Goal: Use online tool/utility: Utilize a website feature to perform a specific function

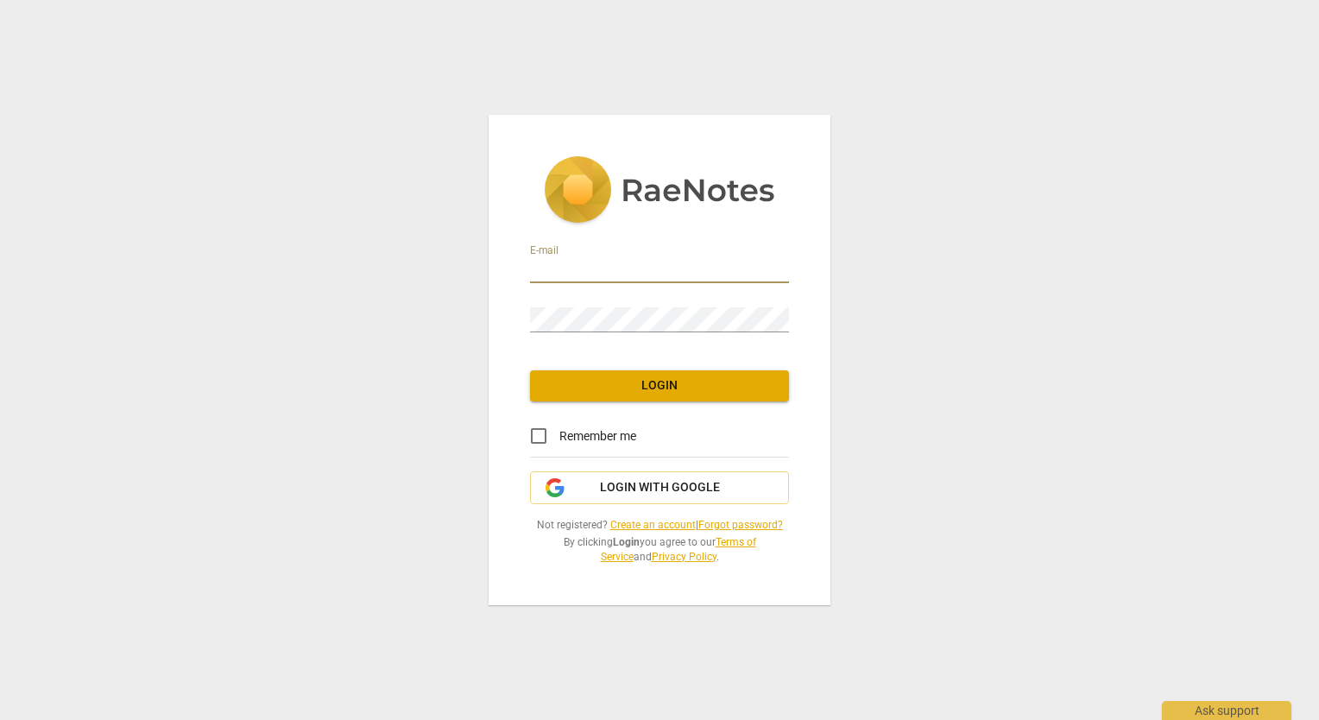
click at [603, 266] on input "email" at bounding box center [659, 270] width 259 height 25
type input "[PERSON_NAME][EMAIL_ADDRESS][DOMAIN_NAME]"
click at [544, 443] on input "Remember me" at bounding box center [538, 435] width 41 height 41
checkbox input "true"
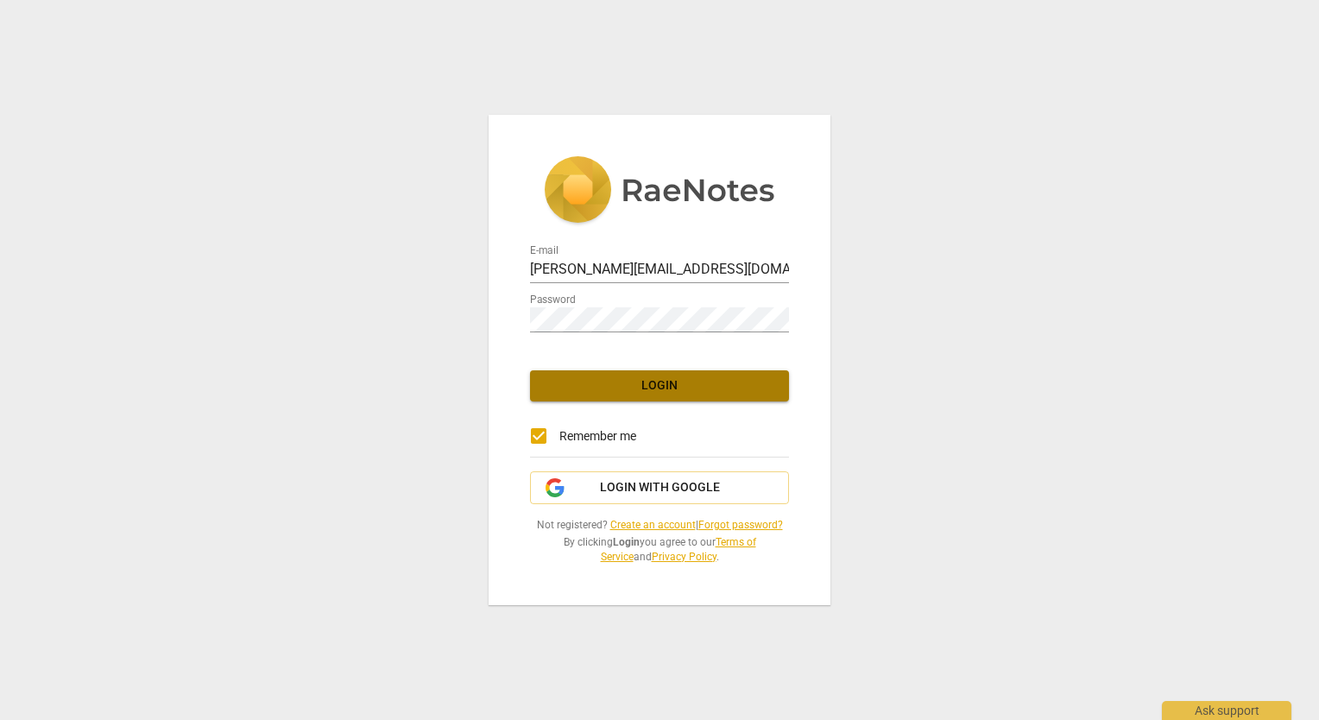
click at [642, 386] on span "Login" at bounding box center [659, 385] width 231 height 17
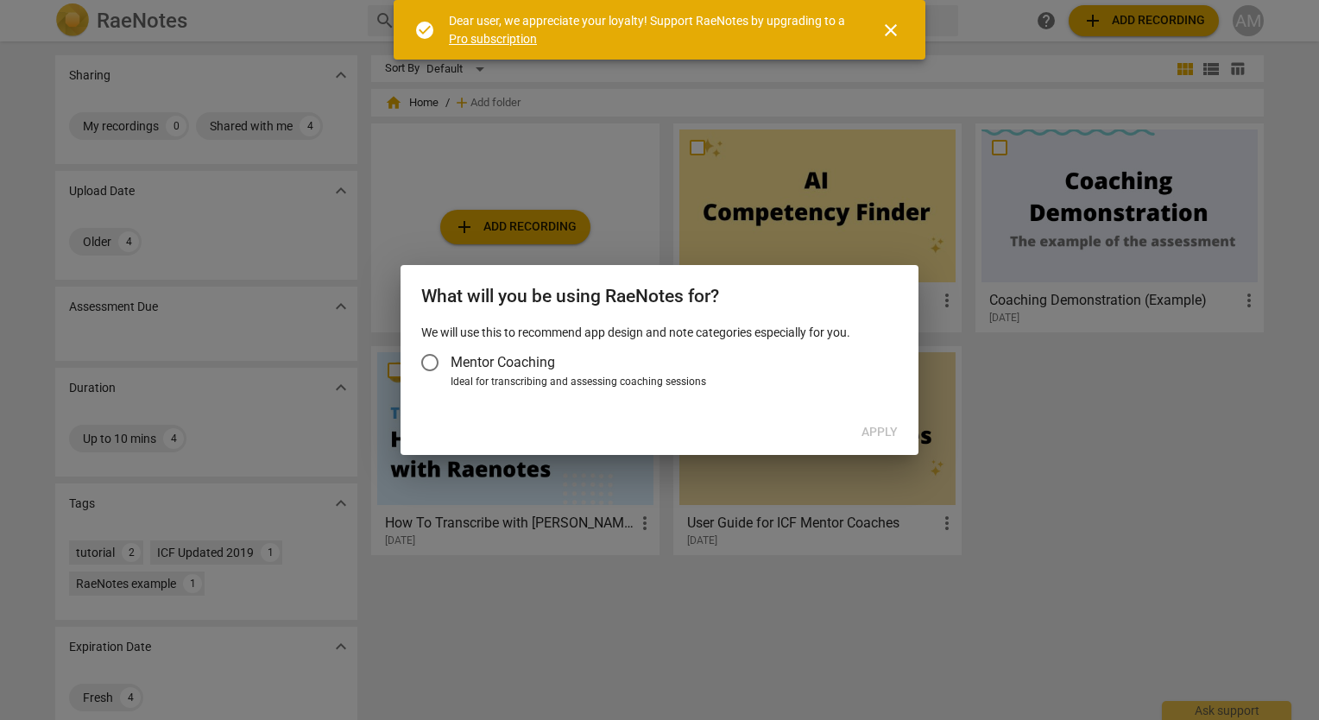
click at [452, 300] on h2 "What will you be using RaeNotes for?" at bounding box center [659, 297] width 477 height 22
click at [893, 30] on span "close" at bounding box center [890, 30] width 21 height 21
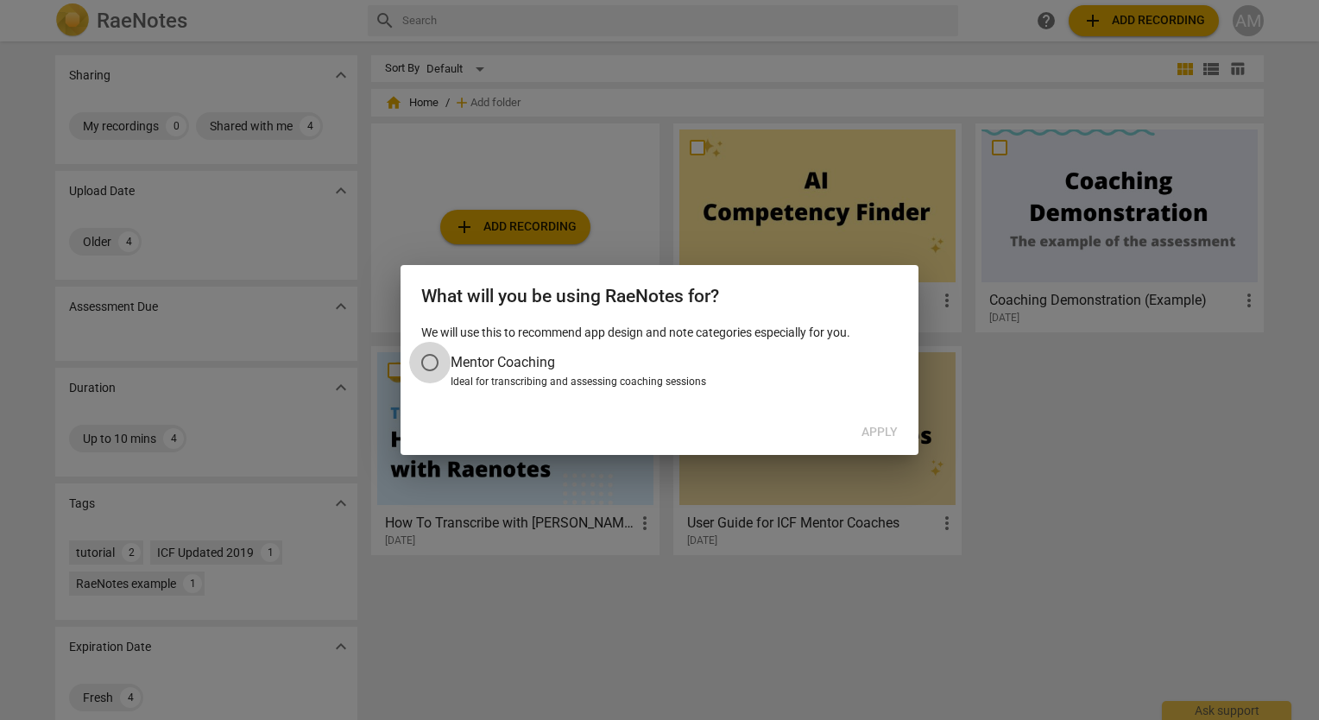
click at [432, 359] on input "Mentor Coaching" at bounding box center [429, 362] width 41 height 41
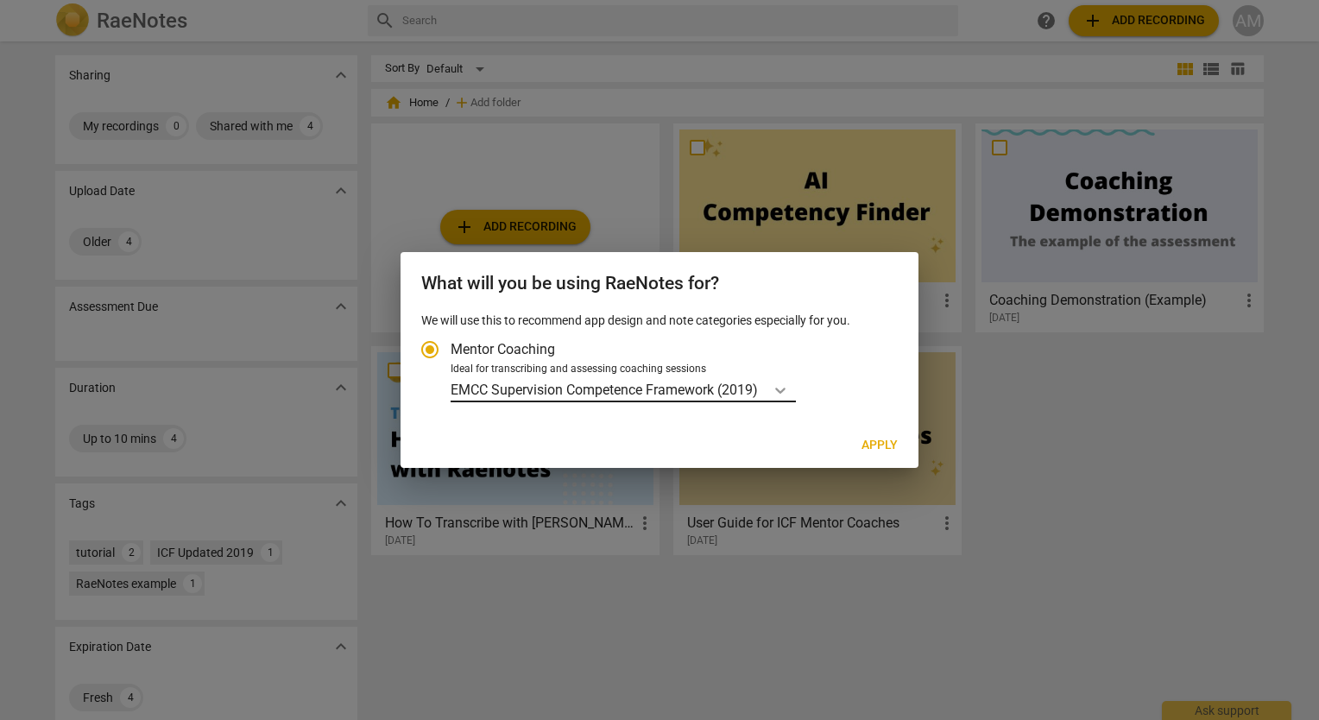
click at [779, 386] on icon "Account type" at bounding box center [780, 390] width 17 height 17
click at [0, 0] on input "Ideal for transcribing and assessing coaching sessions EMCC Supervision Compete…" at bounding box center [0, 0] width 0 height 0
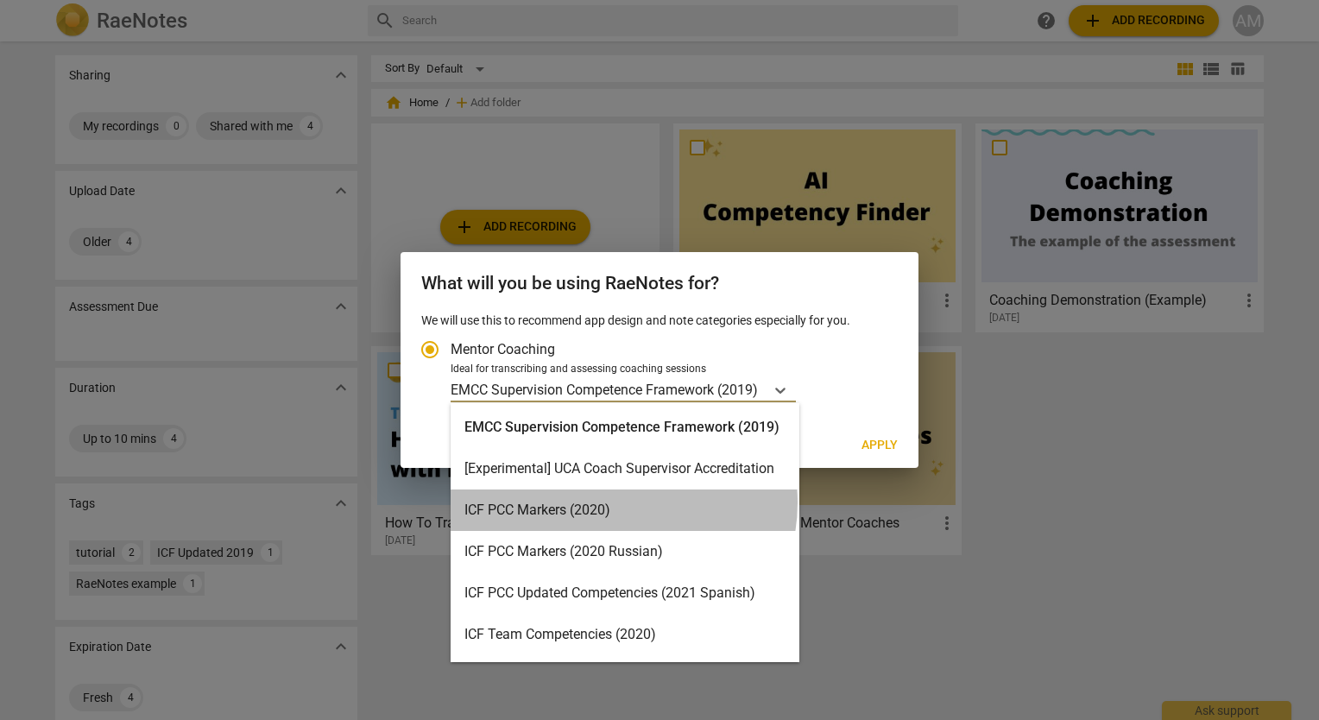
click at [615, 502] on div "ICF PCC Markers (2020)" at bounding box center [625, 509] width 349 height 41
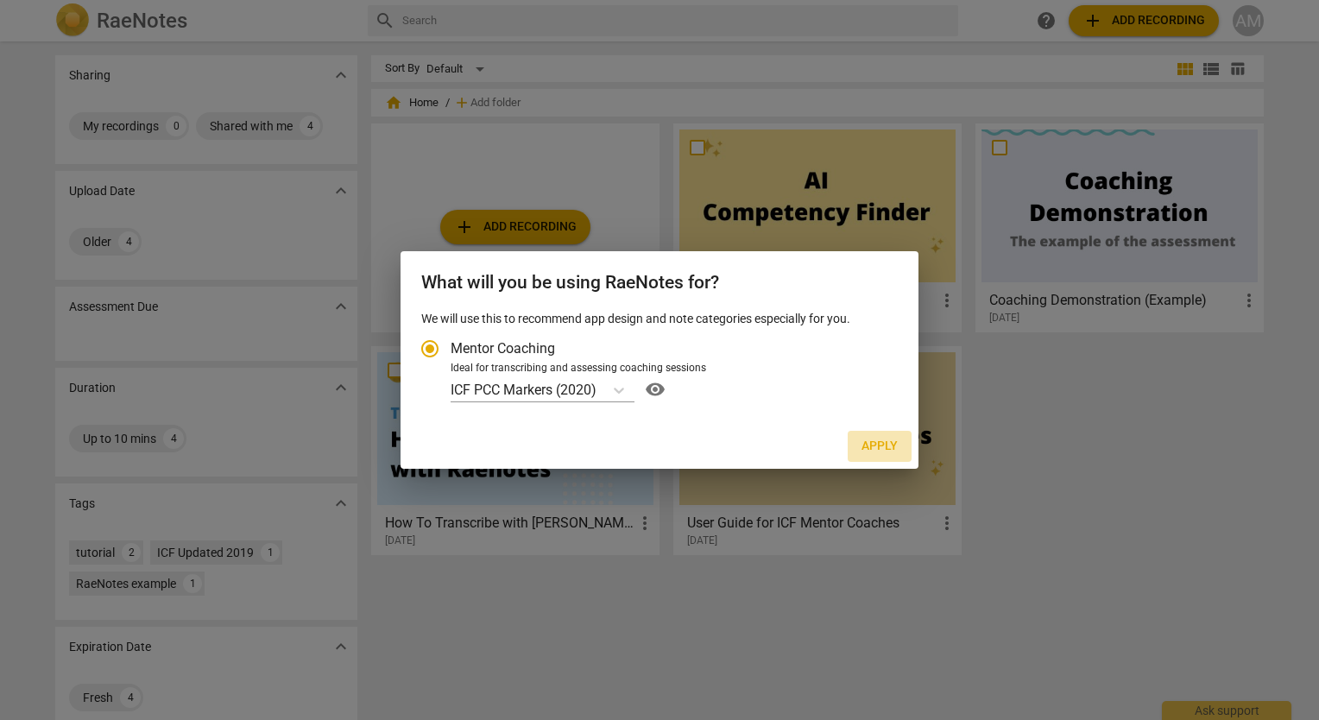
click at [893, 445] on span "Apply" at bounding box center [880, 446] width 36 height 17
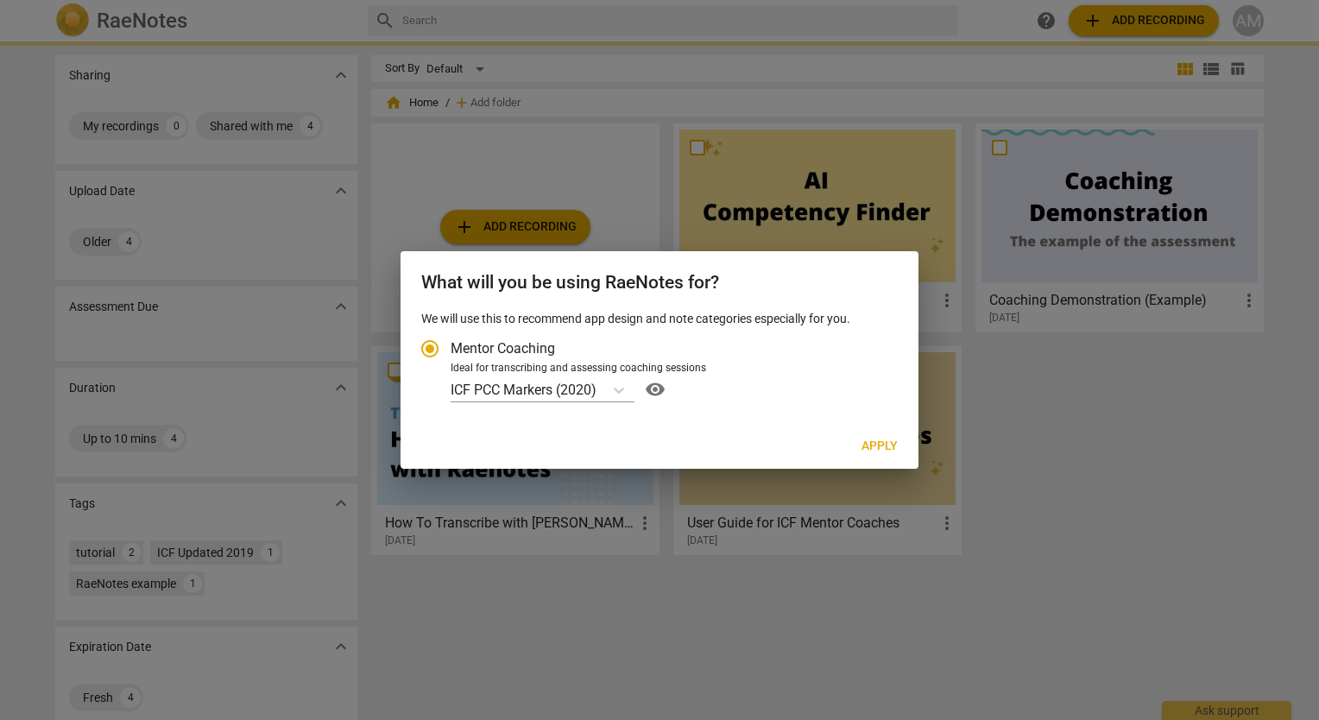
radio input "false"
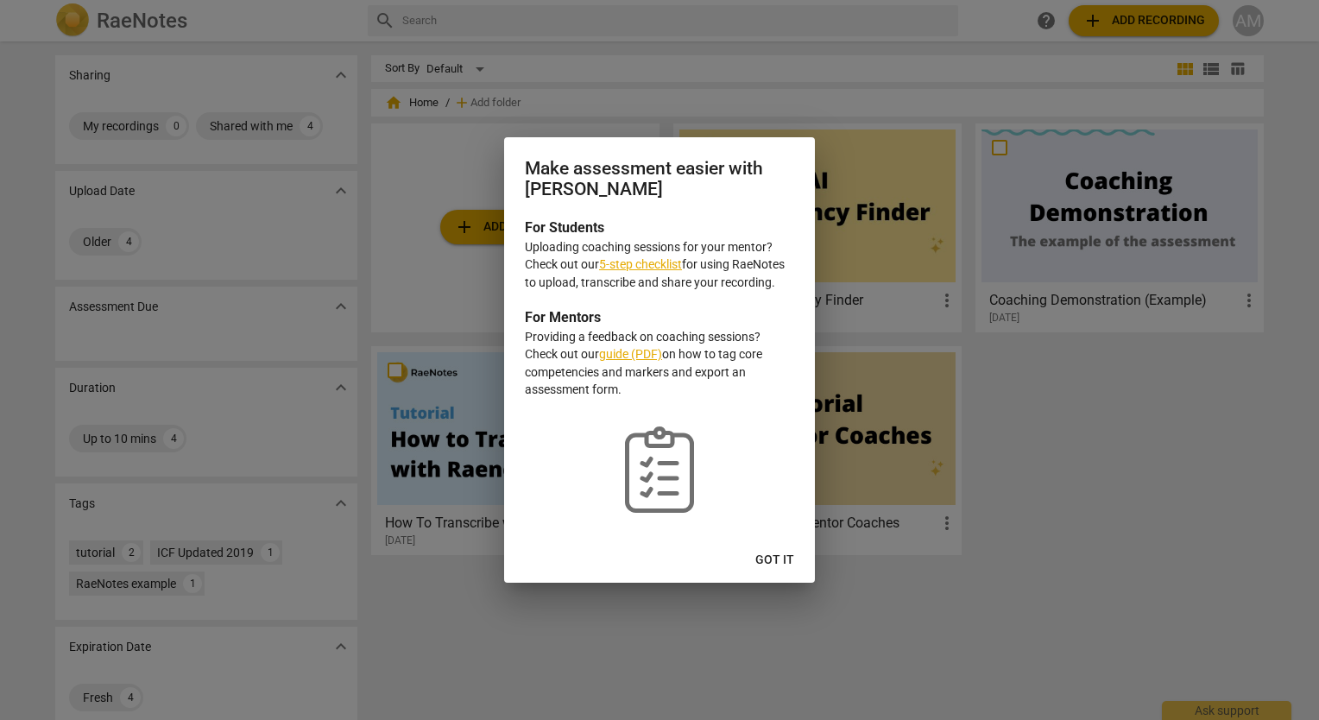
click at [642, 261] on link "5-step checklist" at bounding box center [640, 264] width 83 height 14
click at [767, 558] on span "Got it" at bounding box center [774, 560] width 39 height 17
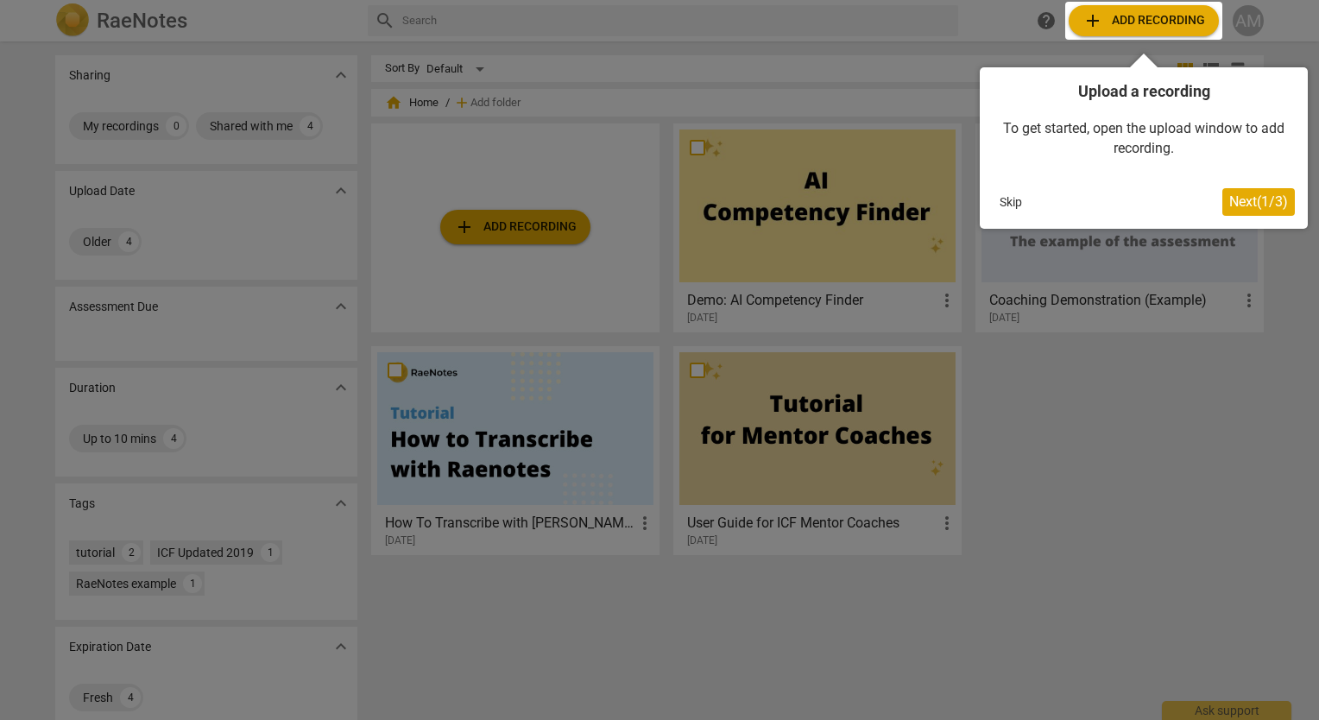
drag, startPoint x: 1014, startPoint y: 205, endPoint x: 1133, endPoint y: 114, distance: 150.2
click at [1129, 114] on div "Upload a recording To get started, open the upload window to add recording. Ski…" at bounding box center [1144, 147] width 328 height 161
click at [1142, 19] on div at bounding box center [1143, 21] width 157 height 38
click at [1251, 201] on span "Next ( 1 / 3 )" at bounding box center [1258, 201] width 59 height 16
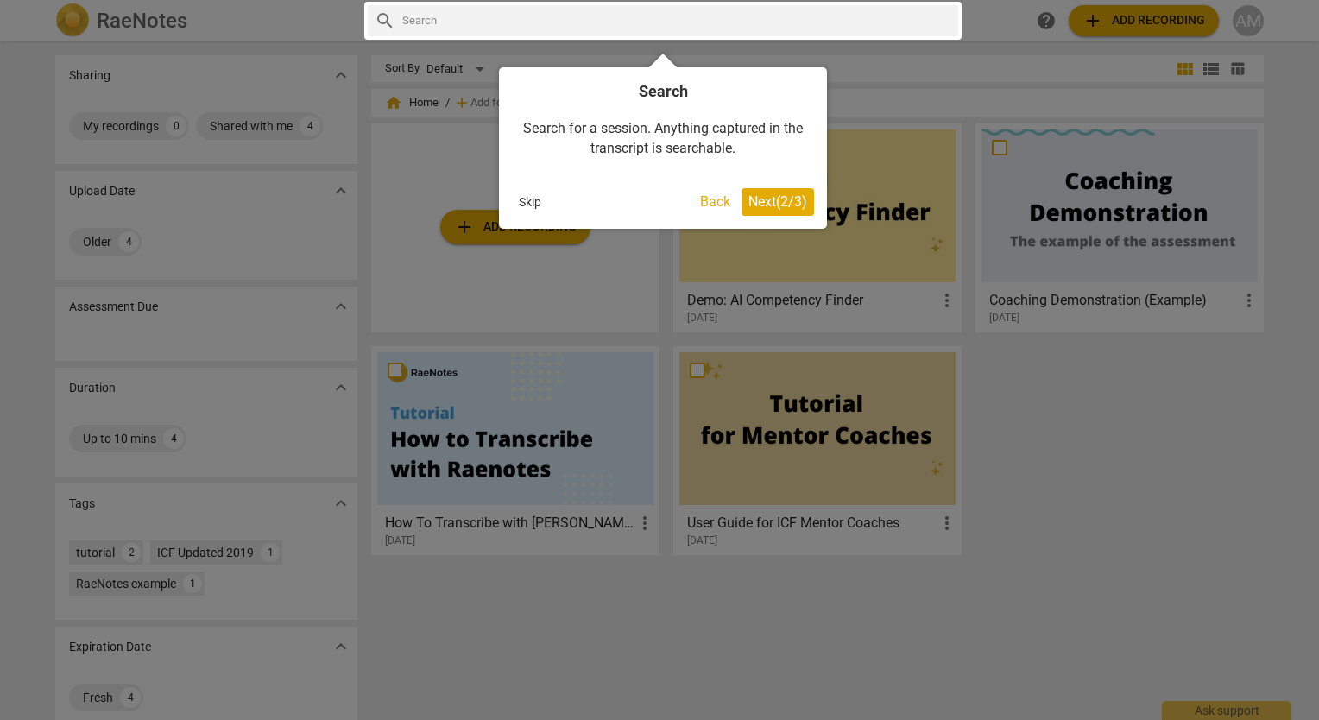
click at [787, 202] on span "Next ( 2 / 3 )" at bounding box center [777, 201] width 59 height 16
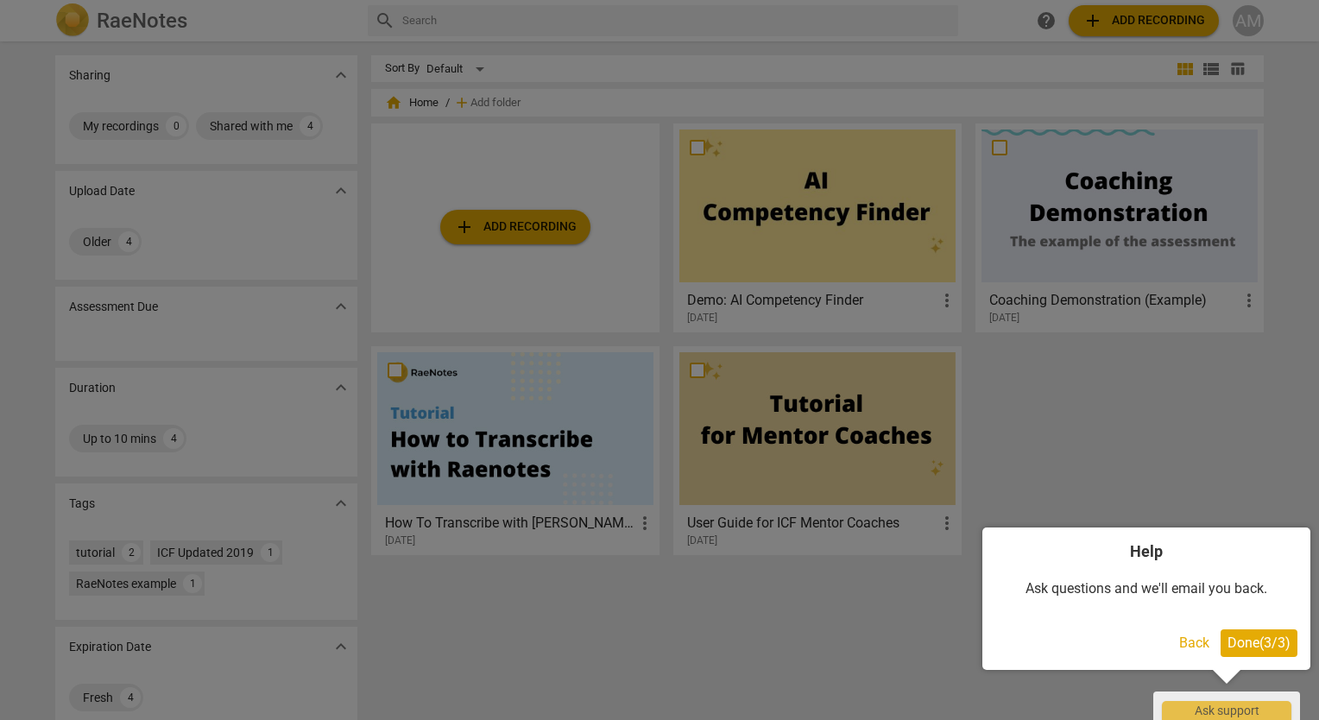
click at [1243, 644] on span "Done ( 3 / 3 )" at bounding box center [1259, 642] width 63 height 16
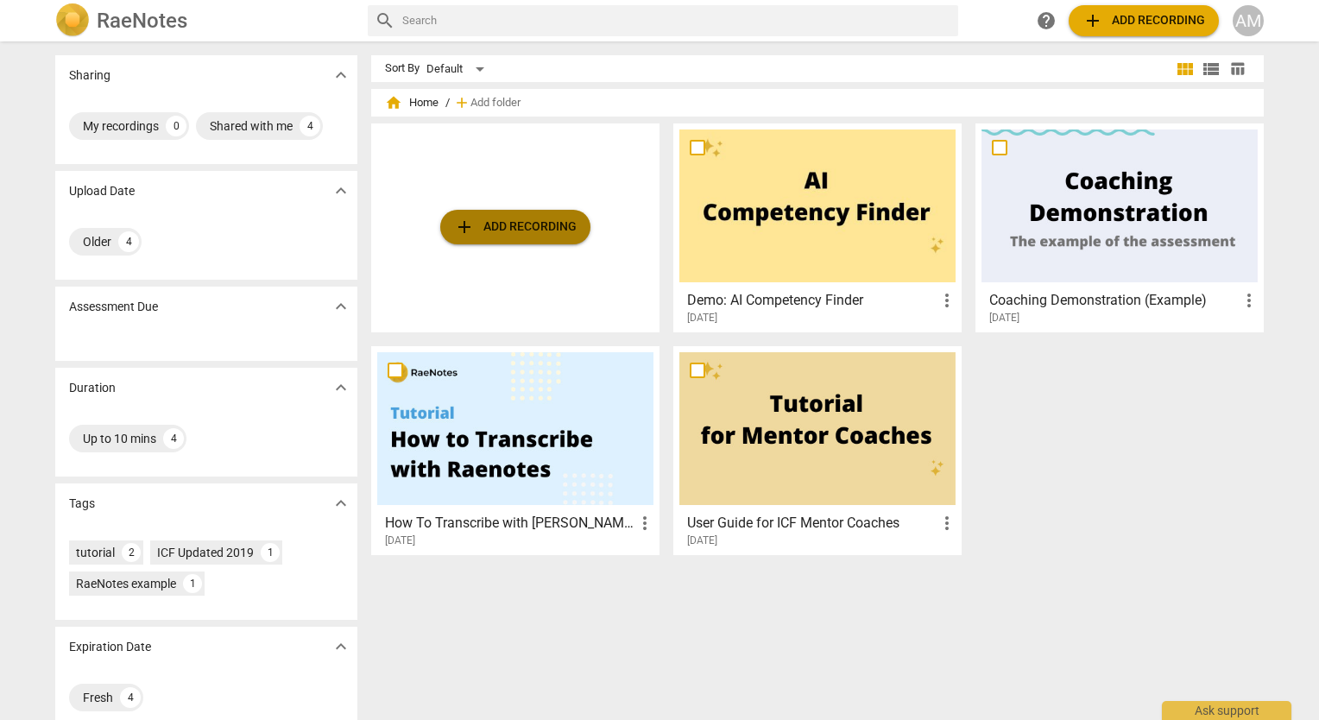
click at [544, 233] on span "add Add recording" at bounding box center [515, 227] width 123 height 21
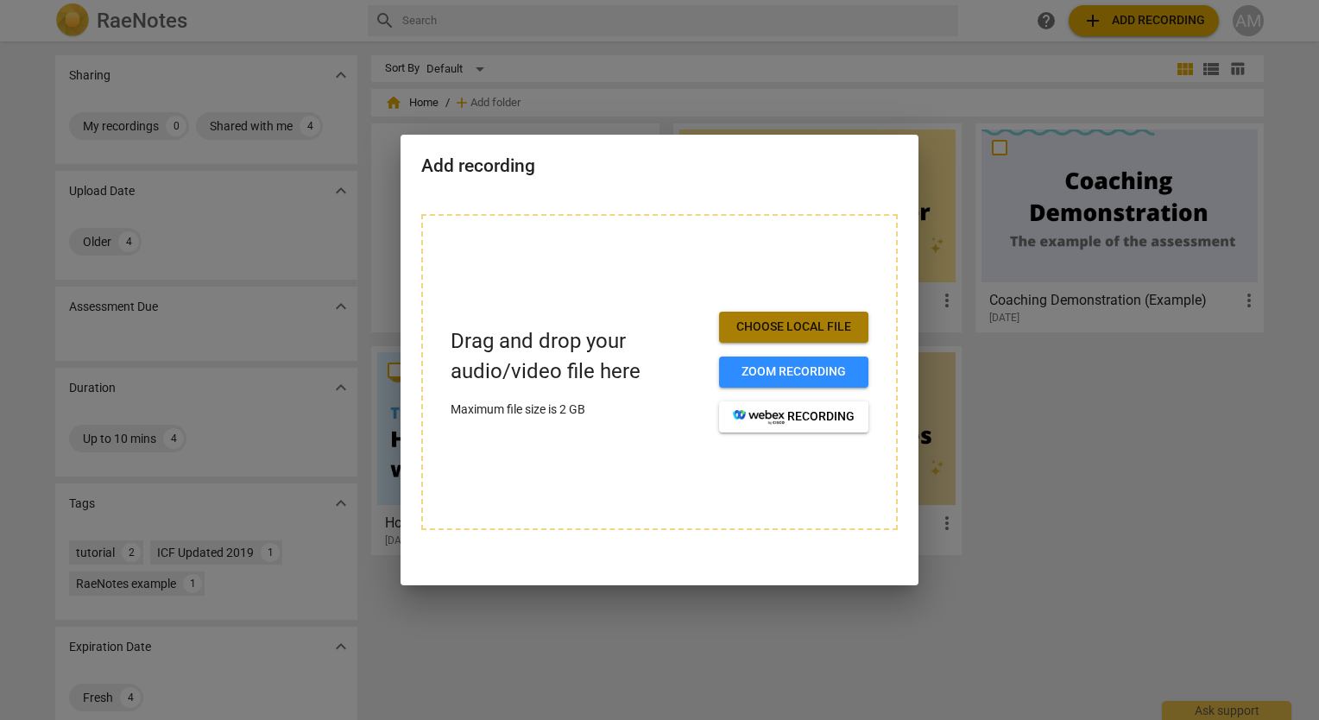
click at [784, 329] on span "Choose local file" at bounding box center [794, 327] width 122 height 17
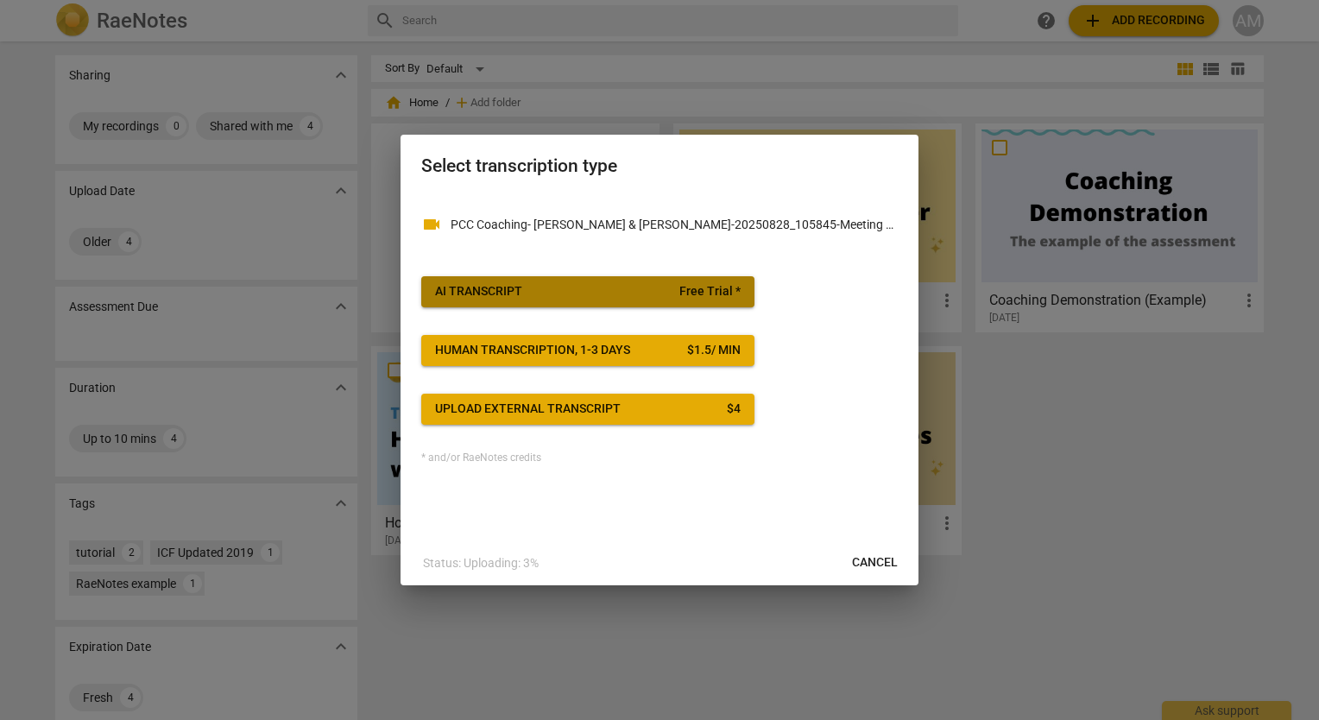
click at [585, 287] on span "AI Transcript Free Trial *" at bounding box center [588, 291] width 306 height 17
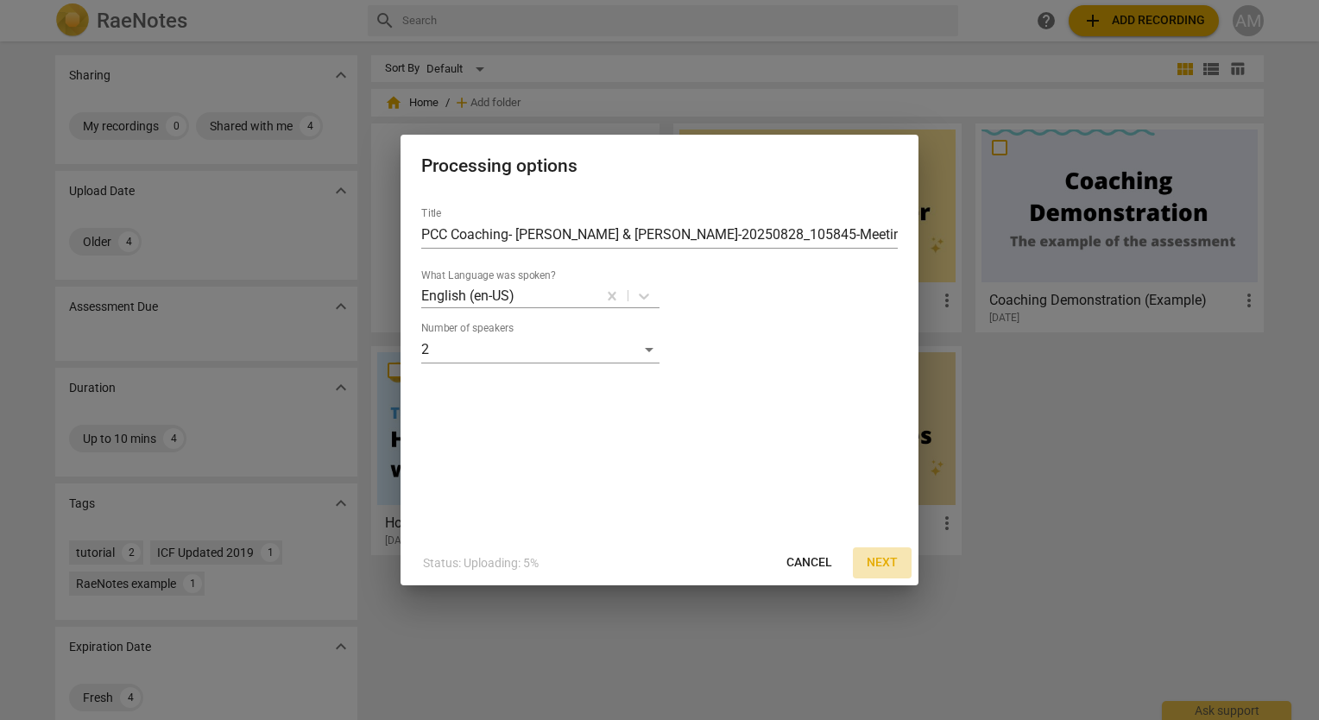
click at [880, 559] on span "Next" at bounding box center [882, 562] width 31 height 17
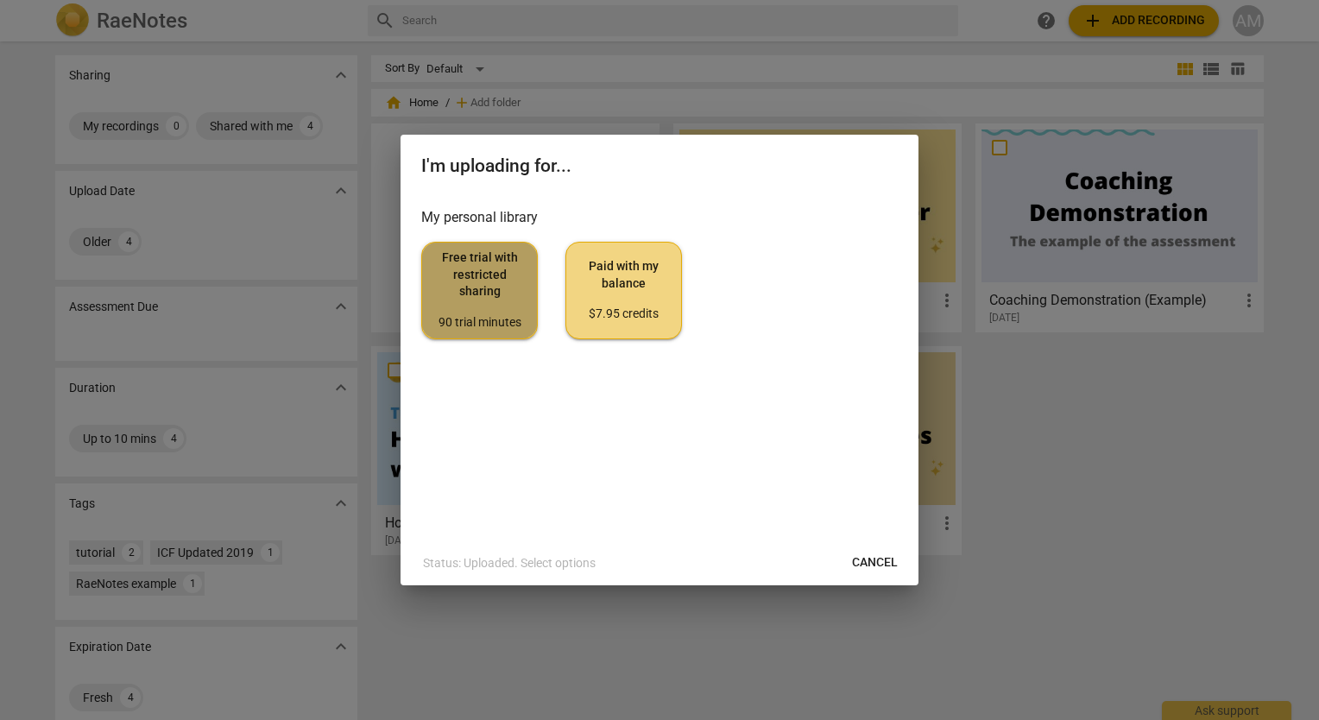
click at [477, 284] on span "Free trial with restricted sharing 90 trial minutes" at bounding box center [479, 289] width 87 height 81
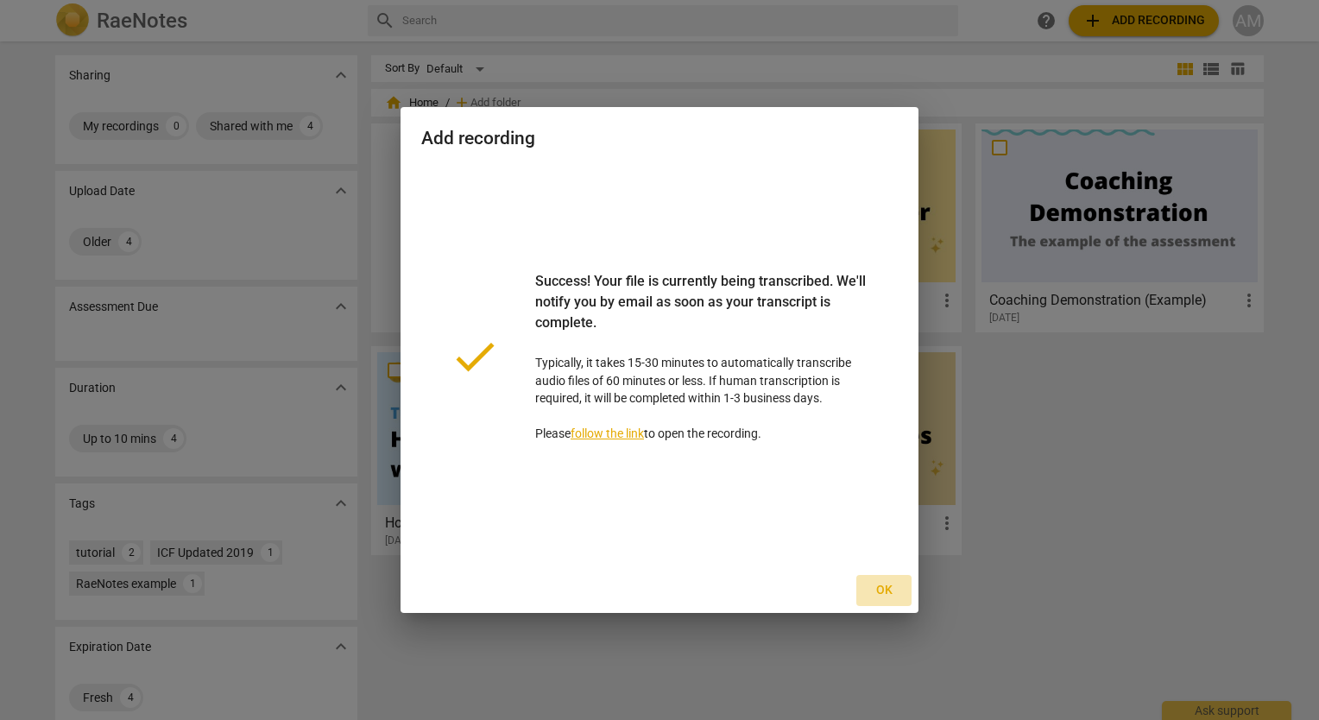
click at [887, 583] on span "Ok" at bounding box center [884, 590] width 28 height 17
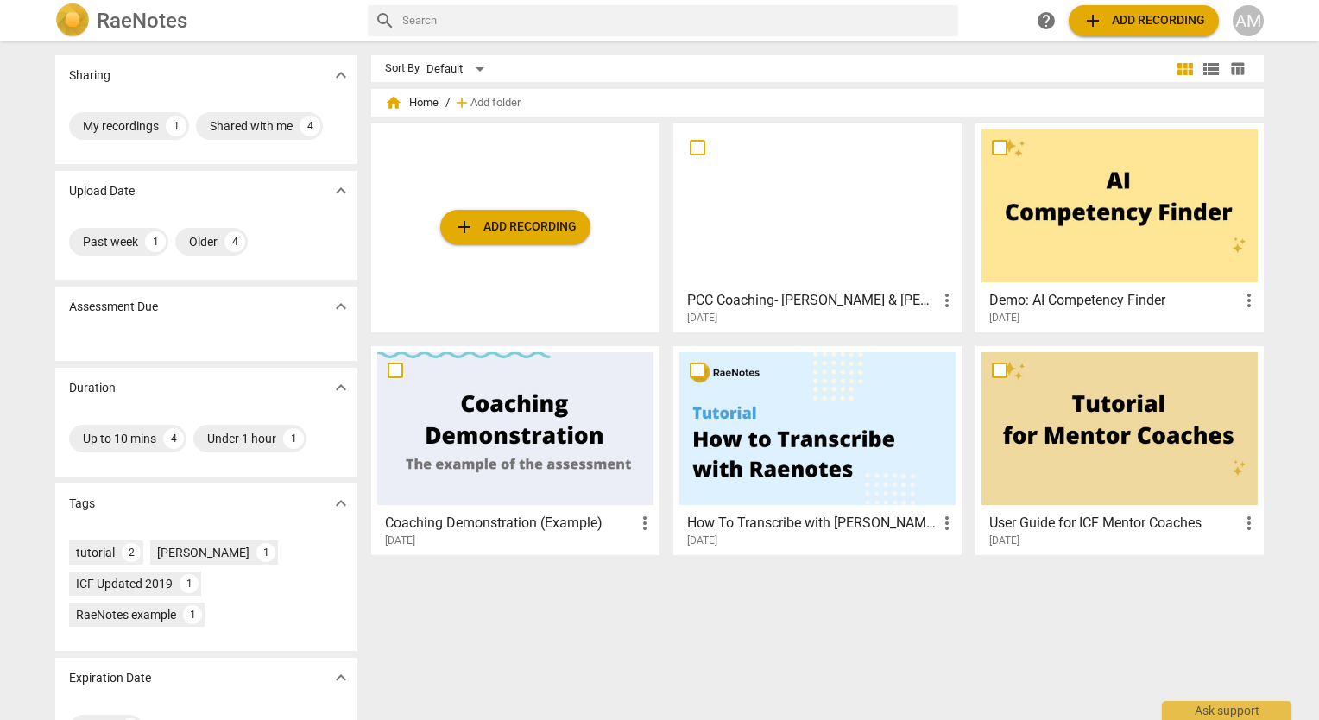
click at [1051, 197] on div at bounding box center [1119, 205] width 276 height 153
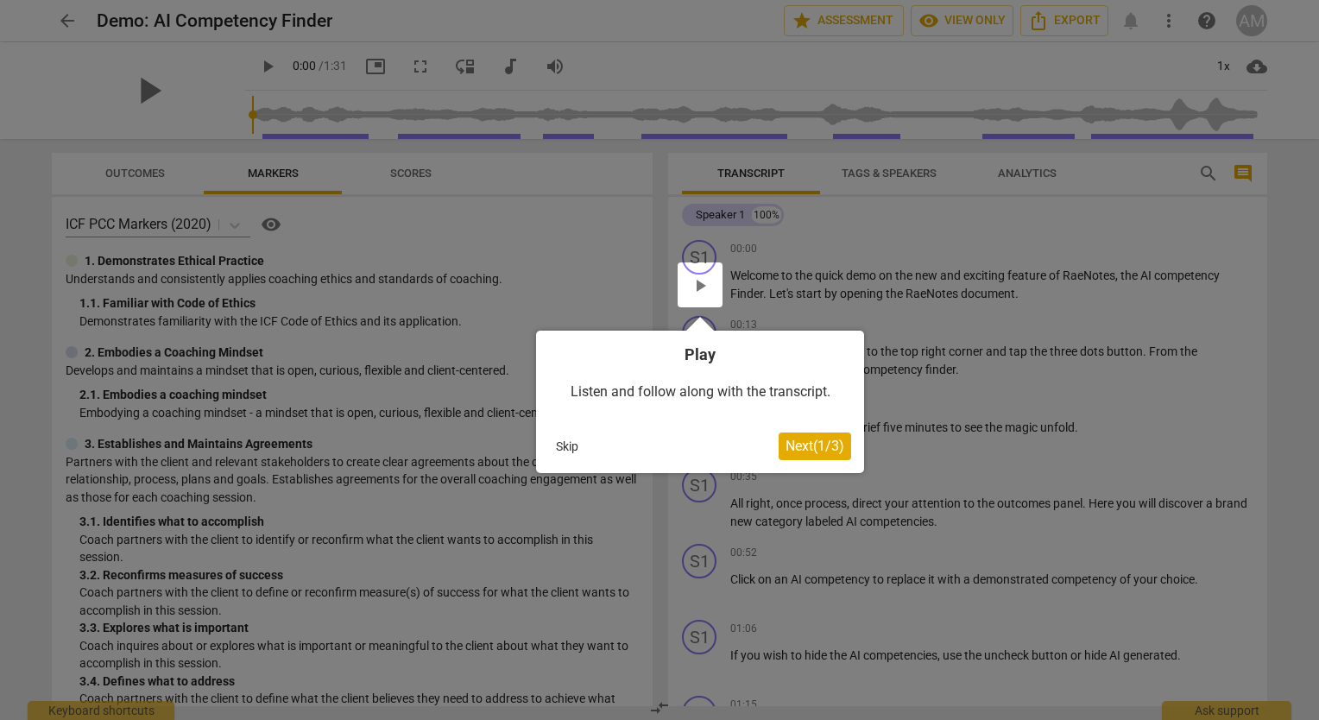
click at [576, 441] on button "Skip" at bounding box center [567, 446] width 36 height 26
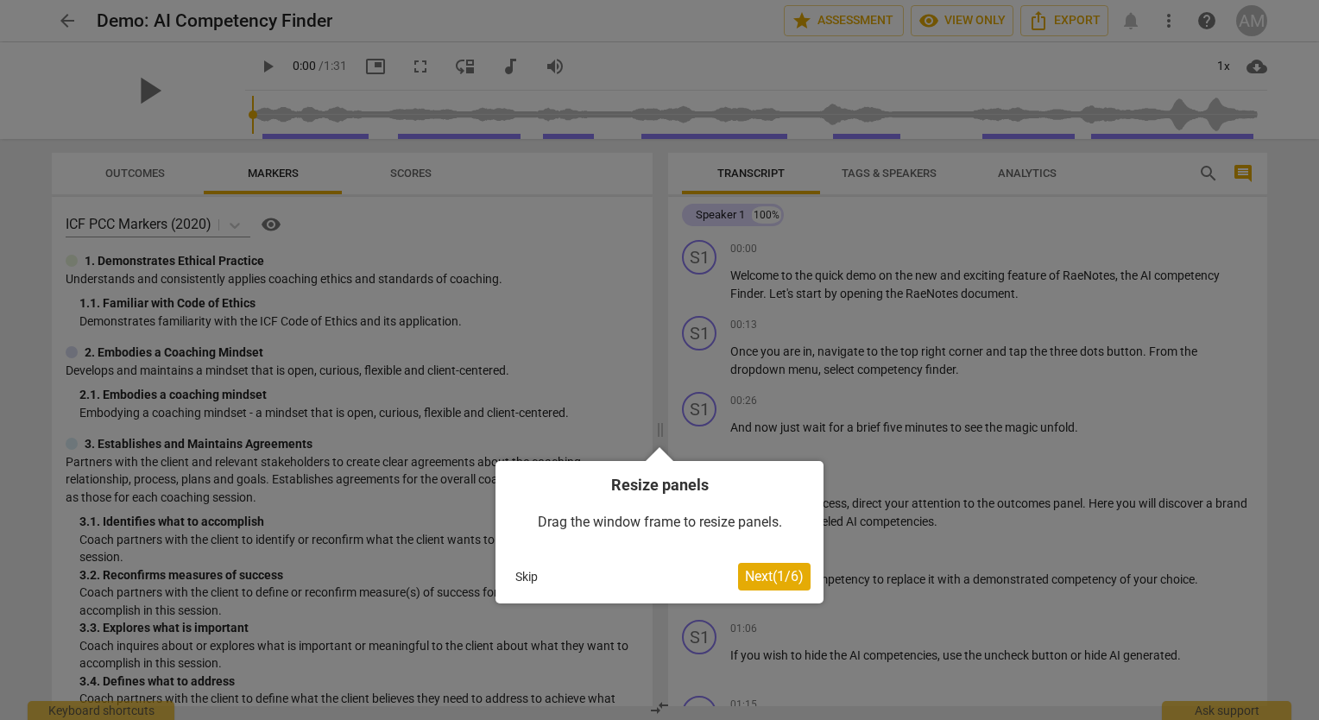
click at [769, 571] on span "Next ( 1 / 6 )" at bounding box center [774, 576] width 59 height 16
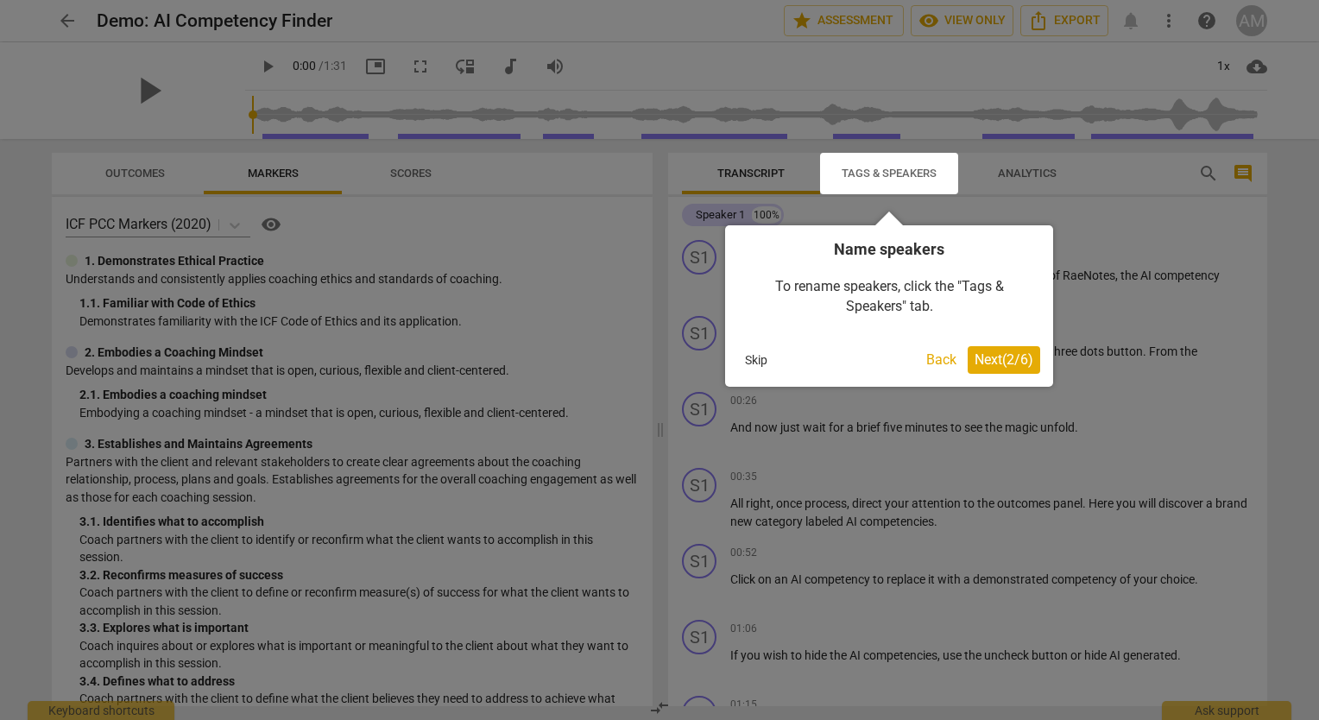
click at [1006, 361] on span "Next ( 2 / 6 )" at bounding box center [1004, 359] width 59 height 16
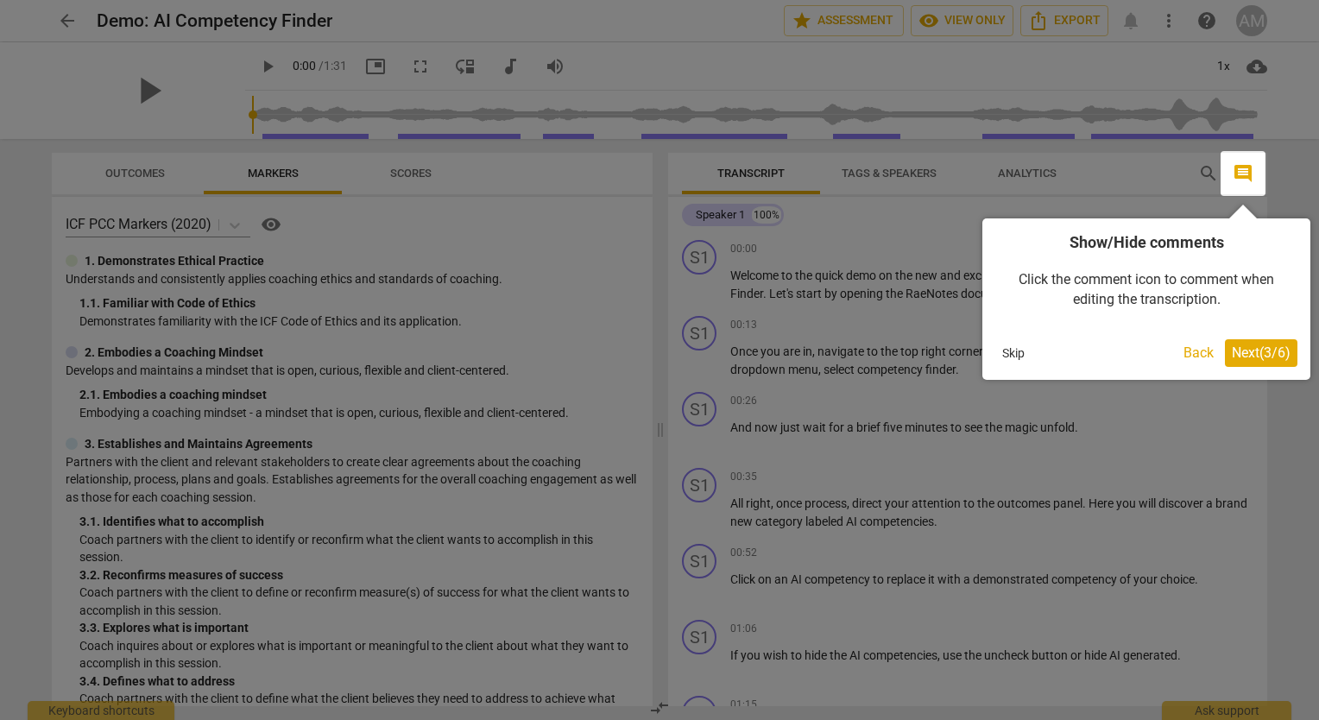
click at [1015, 353] on button "Skip" at bounding box center [1013, 353] width 36 height 26
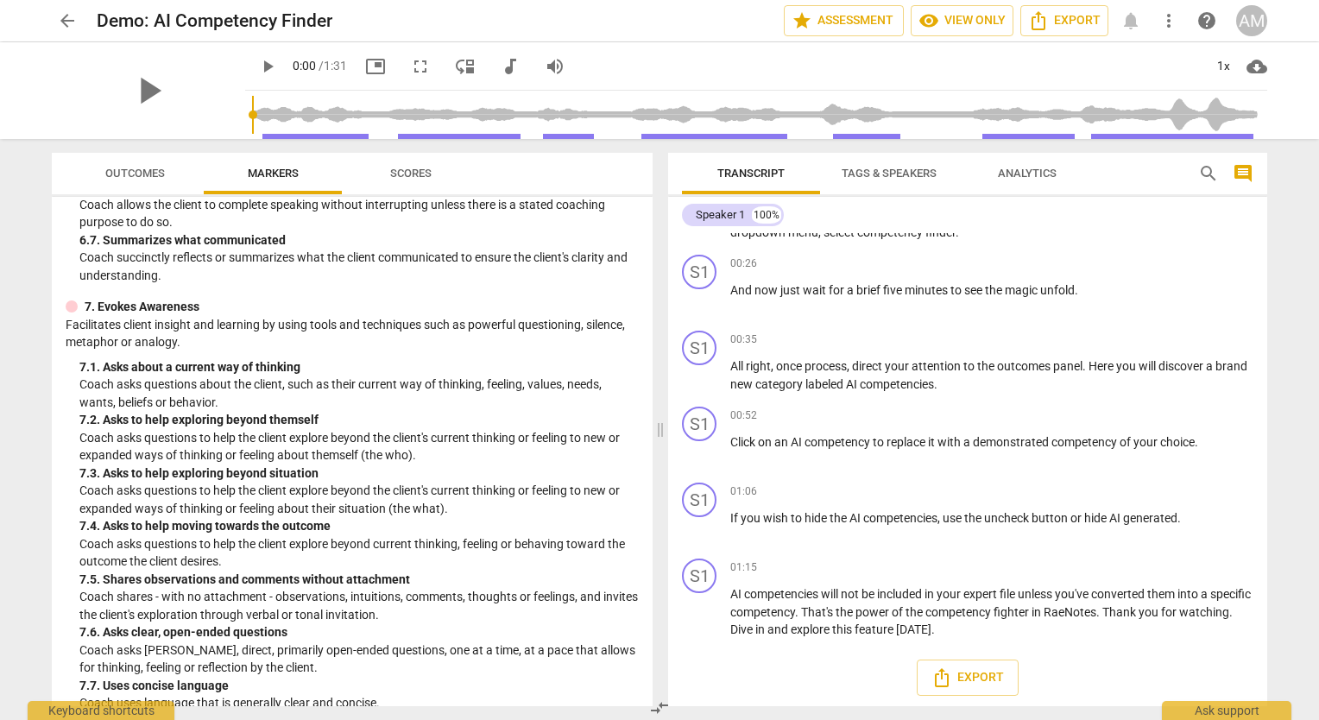
scroll to position [1058, 0]
